Goal: Entertainment & Leisure: Consume media (video, audio)

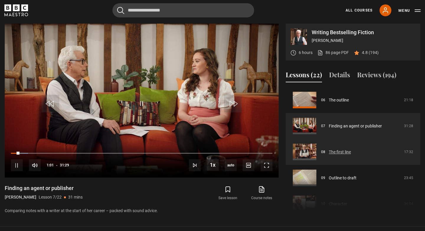
click at [334, 152] on link "The first line" at bounding box center [340, 152] width 22 height 6
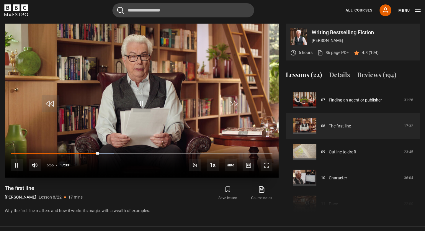
click at [63, 152] on div "10s Skip Back 10 seconds Pause 10s Skip Forward 10 seconds Loaded : 39.41% 05:5…" at bounding box center [142, 161] width 274 height 33
click at [63, 152] on div "10s Skip Back 10 seconds Pause 10s Skip Forward 10 seconds Loaded : 39.89% 05:5…" at bounding box center [142, 161] width 274 height 33
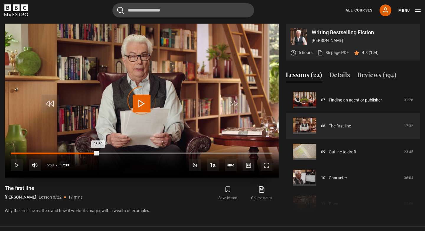
drag, startPoint x: 98, startPoint y: 152, endPoint x: 60, endPoint y: 154, distance: 37.5
click at [60, 154] on div "Loaded : 0.00% 03:14 05:50" at bounding box center [142, 154] width 262 height 2
click at [55, 153] on div "Loaded : 25.17% 02:59 03:21" at bounding box center [142, 154] width 262 height 2
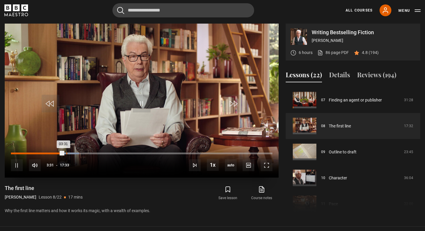
click at [66, 153] on div "Loaded : 26.12% 03:43 03:31" at bounding box center [142, 154] width 262 height 2
click at [79, 153] on div "Loaded : 31.81% 04:36 04:30" at bounding box center [142, 154] width 262 height 2
click at [86, 151] on div "10s Skip Back 10 seconds Pause 10s Skip Forward 10 seconds Loaded : 33.24% 04:5…" at bounding box center [142, 161] width 274 height 33
click at [86, 153] on div "Loaded : 33.71% 05:03 04:51" at bounding box center [142, 154] width 262 height 2
click at [92, 153] on div "05:28" at bounding box center [92, 154] width 1 height 2
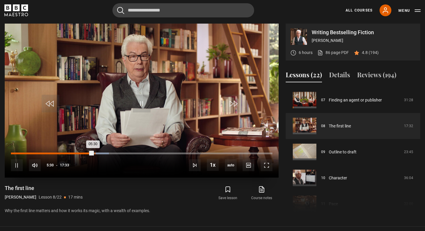
click at [94, 153] on div "Loaded : 37.51% 05:36 05:30" at bounding box center [142, 154] width 262 height 2
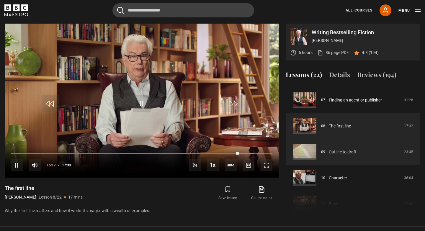
click at [329, 152] on link "Outline to draft" at bounding box center [343, 152] width 28 height 6
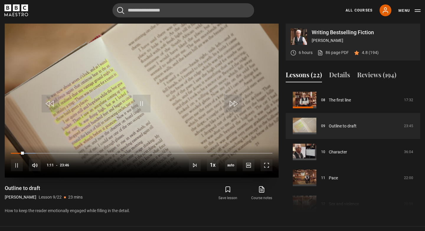
click at [122, 109] on video "Video Player" at bounding box center [142, 101] width 274 height 154
click at [18, 153] on div "00:37" at bounding box center [18, 154] width 1 height 2
click at [143, 107] on span "Video Player" at bounding box center [142, 104] width 18 height 18
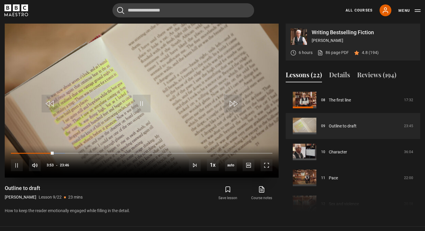
click at [171, 104] on video "Video Player" at bounding box center [142, 101] width 274 height 154
click at [143, 102] on span "Video Player" at bounding box center [142, 104] width 18 height 18
click at [67, 152] on div "10s Skip Back 10 seconds Pause 10s Skip Forward 10 seconds Loaded : 30.86% 05:1…" at bounding box center [142, 161] width 274 height 33
click at [68, 152] on div "10s Skip Back 10 seconds Pause 10s Skip Forward 10 seconds Loaded : 31.21% 05:1…" at bounding box center [142, 161] width 274 height 33
click at [71, 153] on div "Loaded : 31.21% 05:26 06:24" at bounding box center [142, 154] width 262 height 2
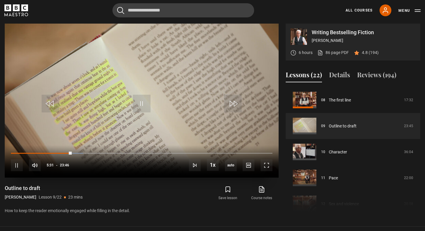
click at [65, 152] on div "10s Skip Back 10 seconds Pause 10s Skip Forward 10 seconds Loaded : 27.70% 04:4…" at bounding box center [142, 161] width 274 height 33
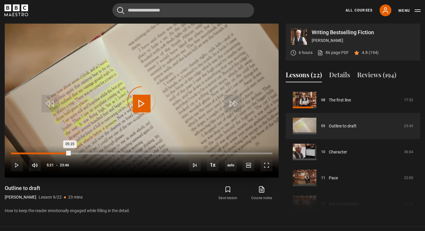
click at [68, 153] on div "05:15" at bounding box center [40, 154] width 59 height 2
click at [63, 153] on div "Loaded : 26.30% 04:44 04:44" at bounding box center [142, 154] width 262 height 2
click at [58, 153] on div "04:17" at bounding box center [58, 154] width 1 height 2
click at [60, 153] on div "Loaded : 22.79% 04:28 04:21" at bounding box center [142, 154] width 262 height 2
click at [81, 153] on div "Loaded : 30.15% 06:19 06:05" at bounding box center [142, 154] width 262 height 2
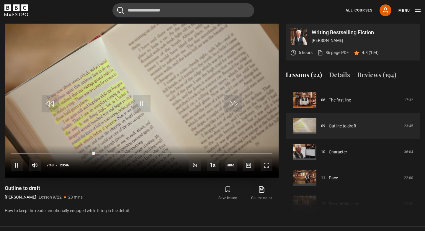
click at [93, 136] on video "Video Player" at bounding box center [142, 101] width 274 height 154
click at [140, 107] on span "Video Player" at bounding box center [142, 104] width 18 height 18
click at [121, 152] on div "10s Skip Back 10 seconds Pause 10s Skip Forward 10 seconds Loaded : 49.09% 09:5…" at bounding box center [142, 161] width 274 height 33
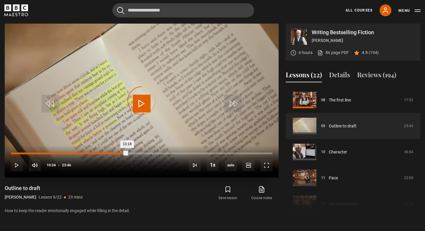
drag, startPoint x: 127, startPoint y: 152, endPoint x: 123, endPoint y: 153, distance: 3.9
click at [123, 153] on div "10:18" at bounding box center [69, 154] width 116 height 2
click at [118, 153] on div "Loaded : 47.34% 09:45 10:14" at bounding box center [142, 154] width 262 height 2
click at [114, 153] on div "09:23" at bounding box center [114, 154] width 1 height 2
click at [110, 153] on div "Loaded : 44.18% 09:02 09:26" at bounding box center [142, 154] width 262 height 2
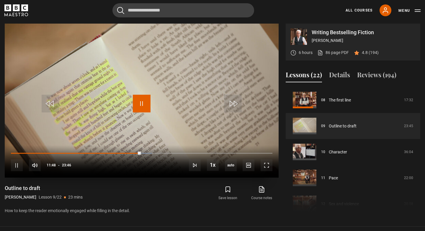
click at [143, 103] on span "Video Player" at bounding box center [142, 104] width 18 height 18
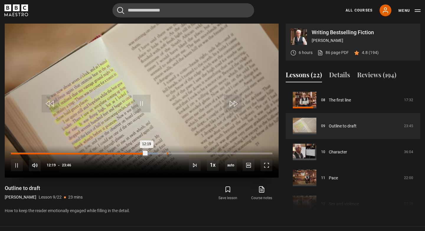
click at [167, 153] on div "Loaded : 56.10% 14:11 12:19" at bounding box center [142, 154] width 262 height 2
click at [160, 153] on div "Loaded : 62.76% 13:34 14:14" at bounding box center [142, 154] width 262 height 2
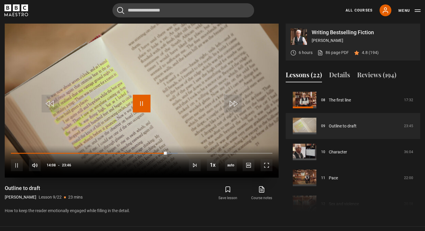
click at [140, 103] on span "Video Player" at bounding box center [142, 104] width 18 height 18
click at [181, 70] on video "Video Player" at bounding box center [142, 101] width 274 height 154
click at [144, 105] on span "Video Player" at bounding box center [142, 104] width 18 height 18
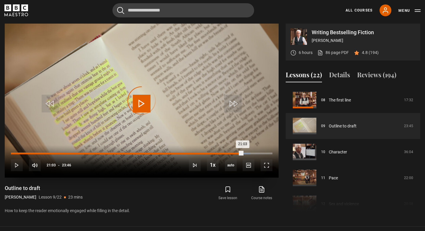
click at [242, 153] on div "Loaded : 91.51% 21:03 21:03" at bounding box center [142, 154] width 262 height 2
click at [247, 153] on div "Loaded : 92.92% 21:30 21:05" at bounding box center [142, 154] width 262 height 2
click at [256, 154] on div "Loaded : 95.02% 22:17 21:34" at bounding box center [142, 154] width 262 height 2
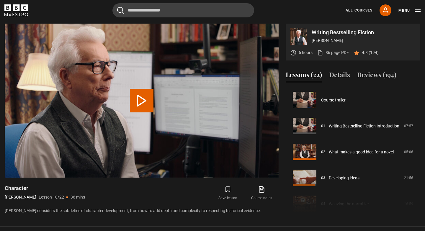
scroll to position [234, 0]
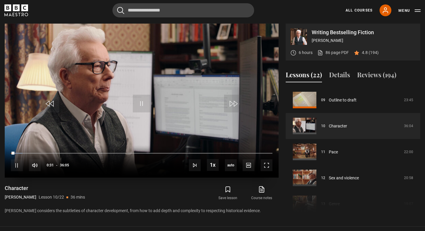
click at [190, 87] on video "Video Player" at bounding box center [142, 101] width 274 height 154
click at [138, 105] on span "Video Player" at bounding box center [142, 104] width 18 height 18
click at [144, 103] on span "Video Player" at bounding box center [142, 104] width 18 height 18
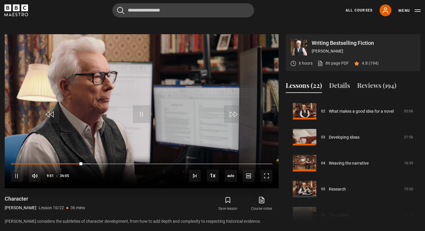
scroll to position [227, 0]
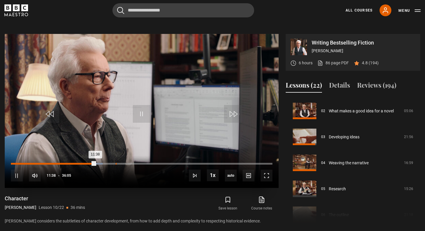
click at [116, 164] on div "Loaded : 35.10% 14:27 11:38" at bounding box center [142, 164] width 262 height 2
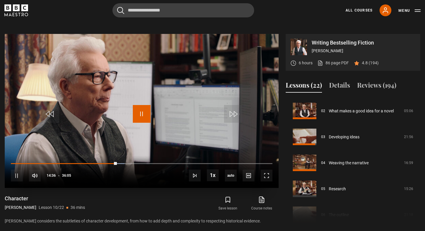
click at [142, 117] on span "Video Player" at bounding box center [142, 114] width 18 height 18
